Goal: Transaction & Acquisition: Purchase product/service

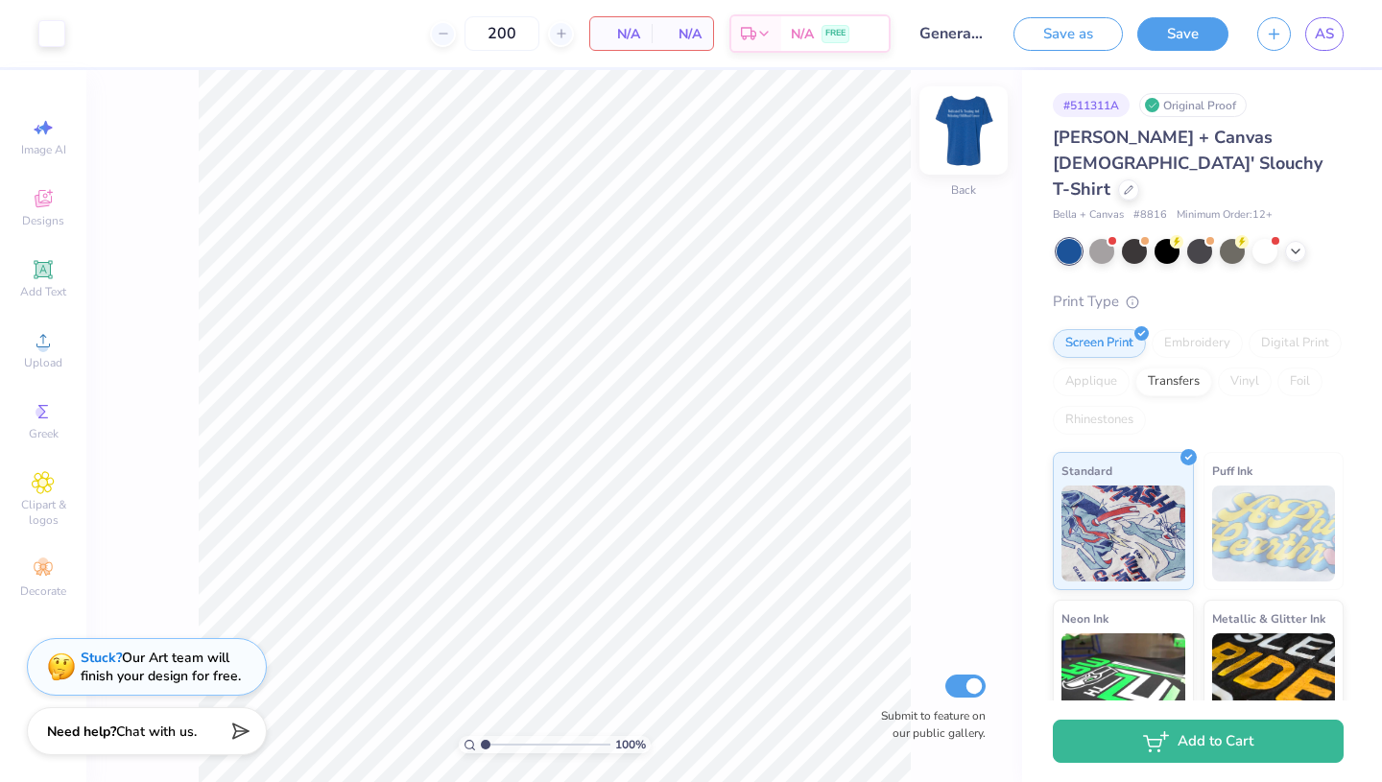
click at [963, 114] on img at bounding box center [963, 130] width 77 height 77
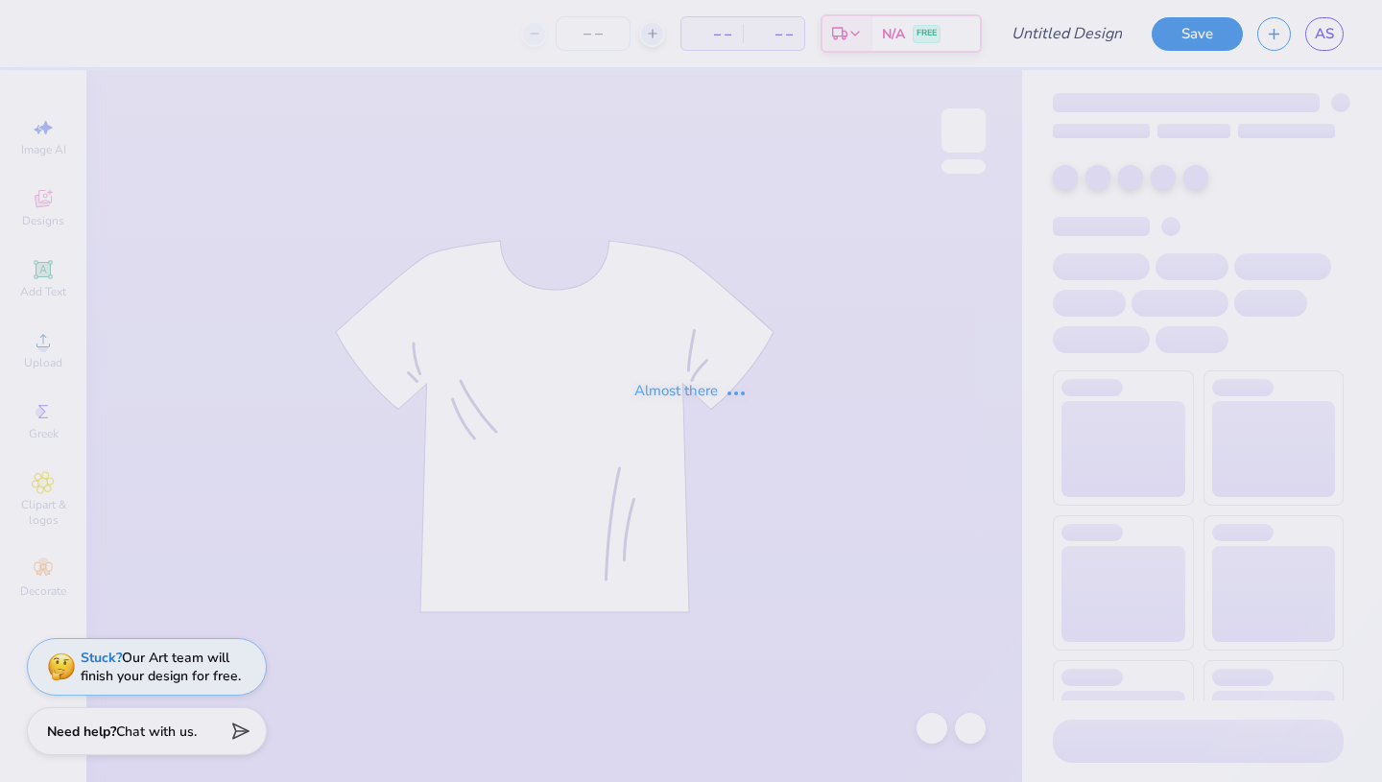
type input "Family Weekend '25"
type input "100"
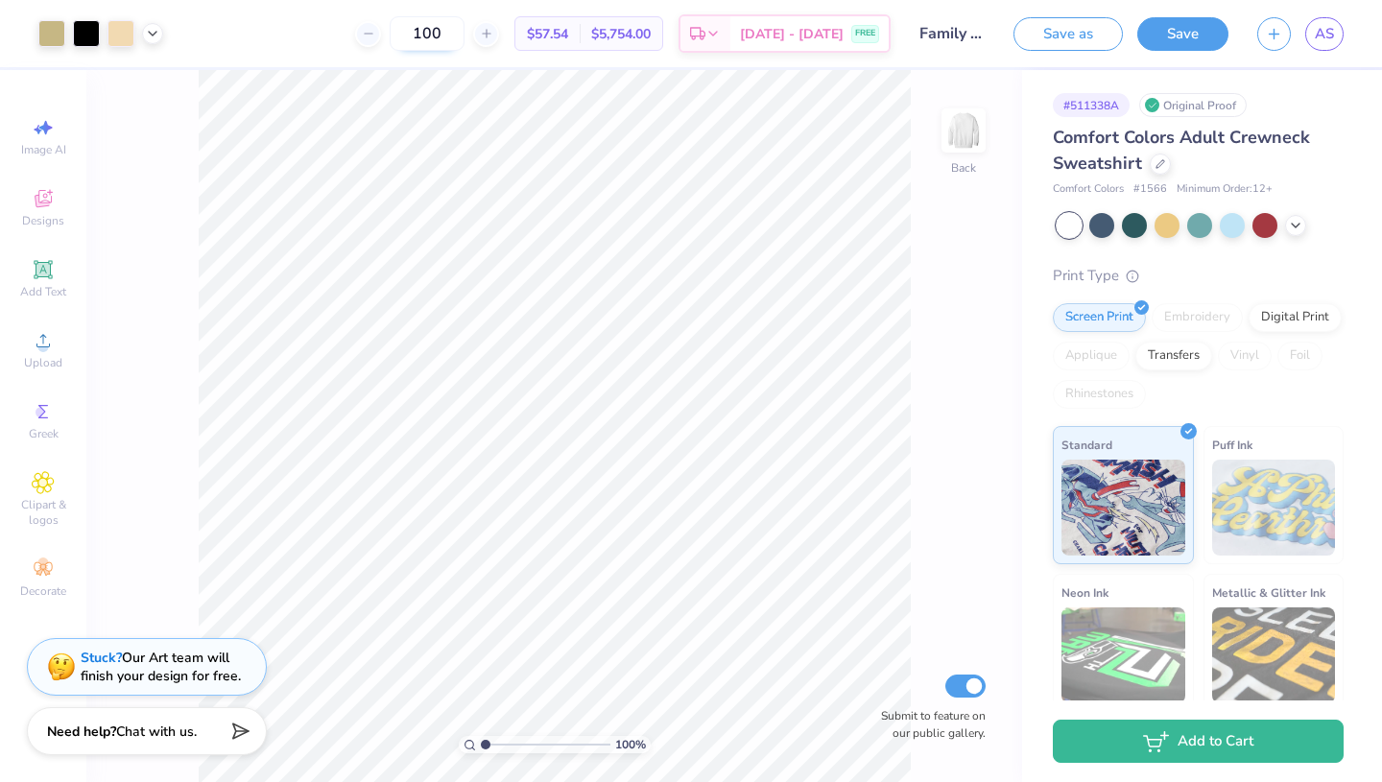
click at [464, 38] on input "100" at bounding box center [427, 33] width 75 height 35
click at [356, 53] on div "100 $57.54 Per Item $5,754.00 Total Est. Delivery [DATE] - [DATE] FREE" at bounding box center [534, 33] width 713 height 67
